Goal: Information Seeking & Learning: Check status

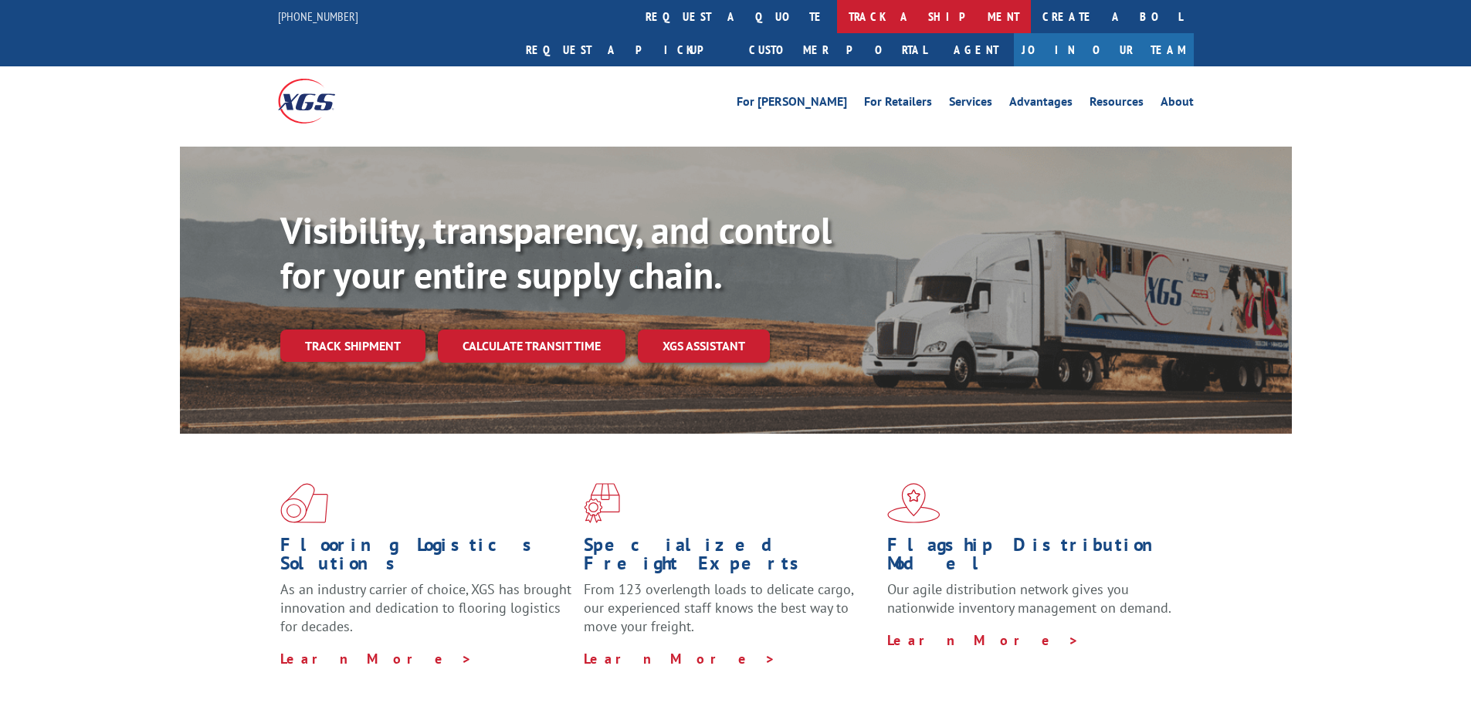
click at [837, 16] on link "track a shipment" at bounding box center [934, 16] width 194 height 33
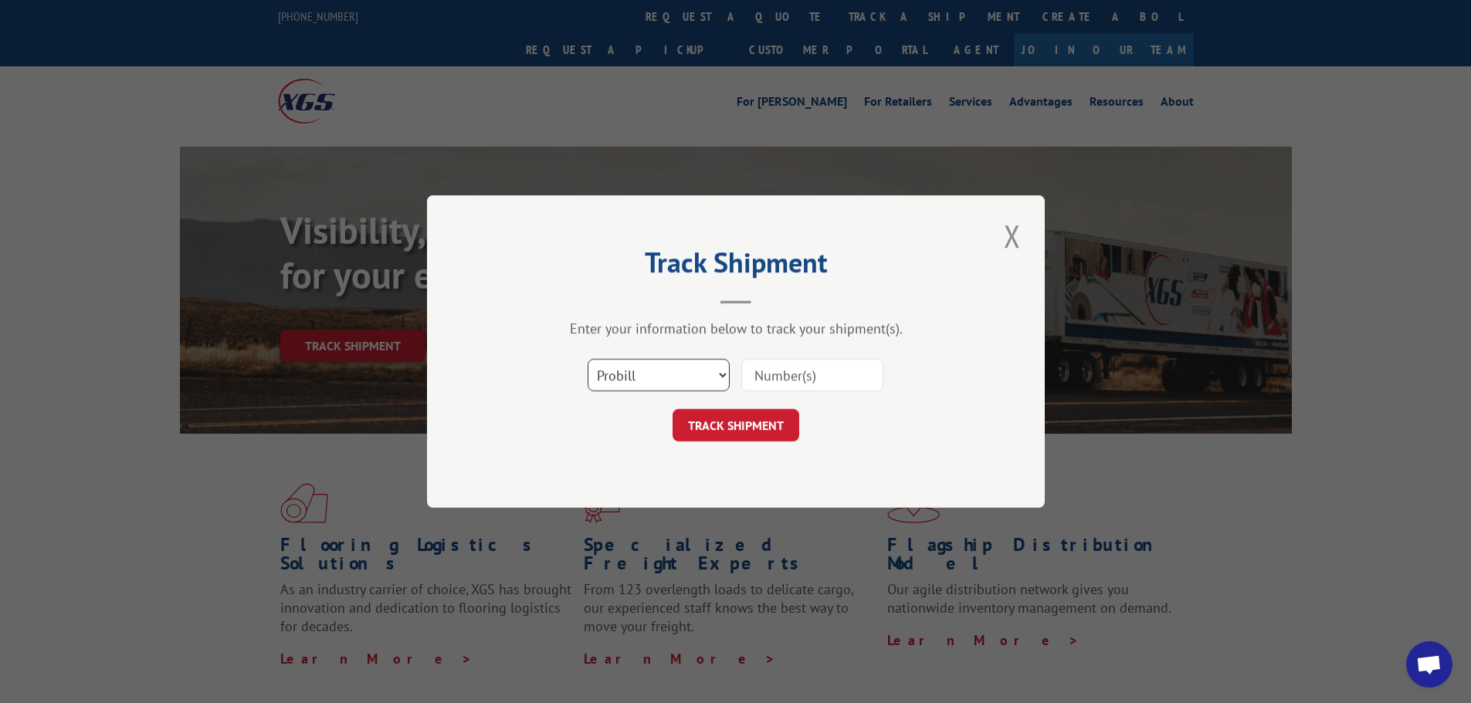
click at [626, 364] on select "Select category... Probill BOL PO" at bounding box center [659, 375] width 142 height 32
select select "bol"
click at [588, 359] on select "Select category... Probill BOL PO" at bounding box center [659, 375] width 142 height 32
click at [795, 361] on input at bounding box center [812, 375] width 142 height 32
paste input "6755072"
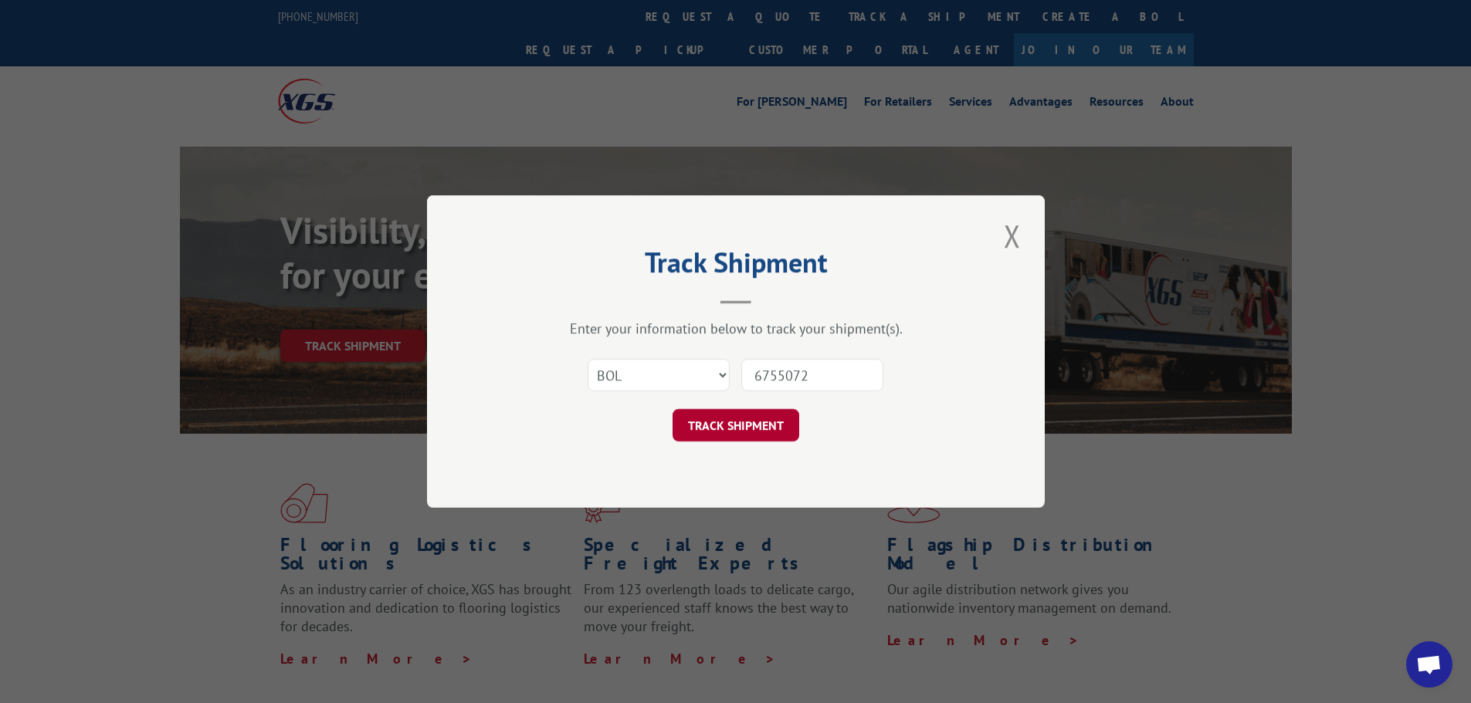
type input "6755072"
click at [744, 421] on button "TRACK SHIPMENT" at bounding box center [735, 425] width 127 height 32
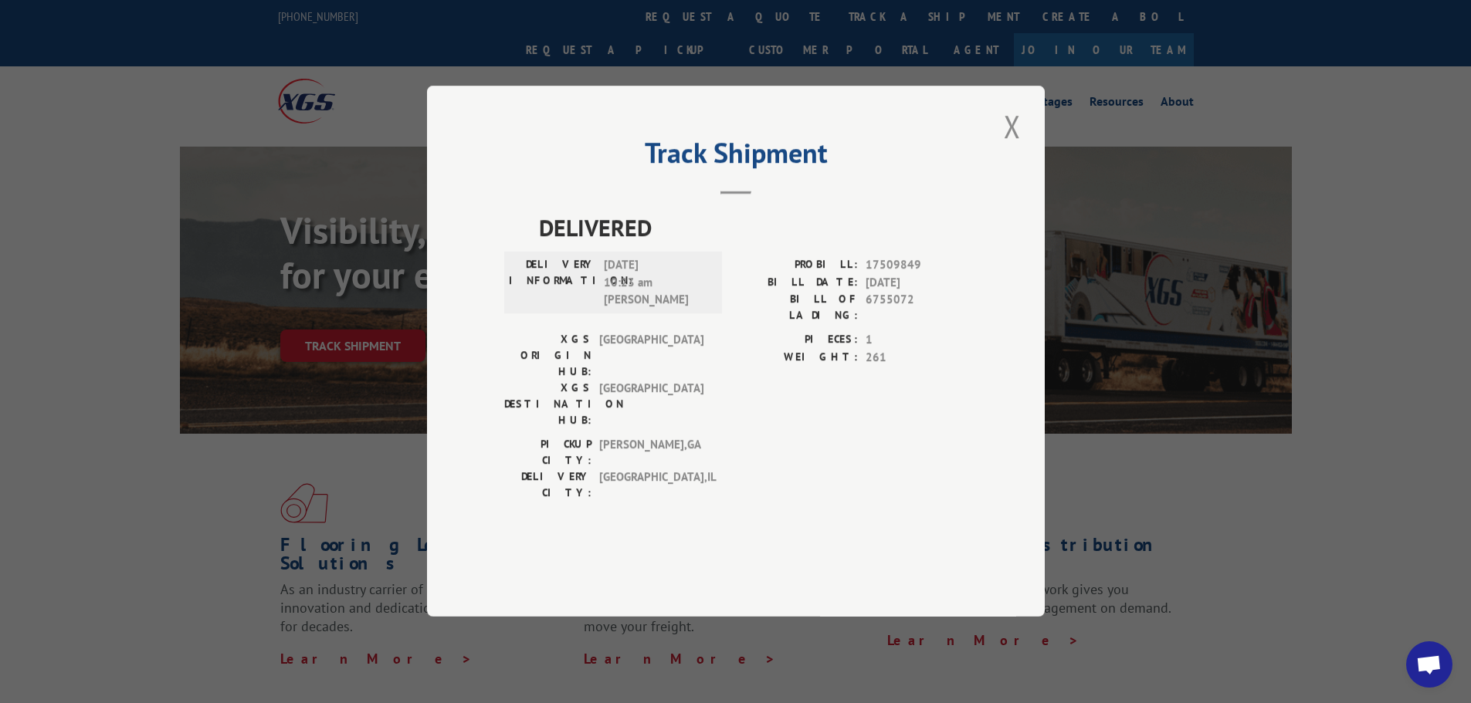
drag, startPoint x: 1013, startPoint y: 151, endPoint x: 937, endPoint y: 115, distance: 84.3
click at [1013, 147] on button "Close modal" at bounding box center [1012, 126] width 26 height 42
